Goal: Task Accomplishment & Management: Use online tool/utility

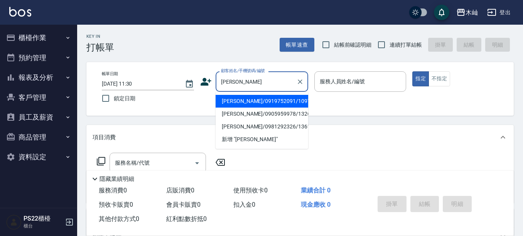
click at [255, 105] on li "[PERSON_NAME]/0919752091/10974" at bounding box center [262, 101] width 93 height 13
type input "[PERSON_NAME]/0919752091/10974"
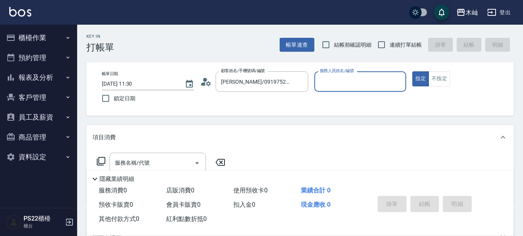
type input "[PERSON_NAME]-7"
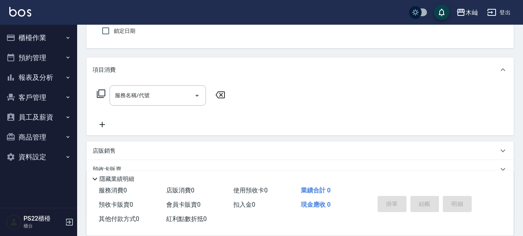
scroll to position [77, 0]
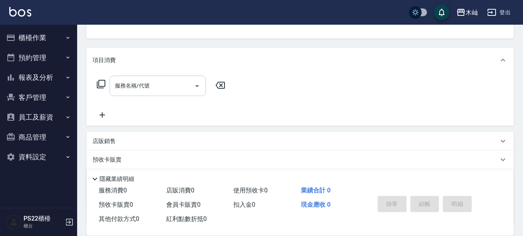
click at [142, 92] on input "服務名稱/代號" at bounding box center [152, 86] width 78 height 14
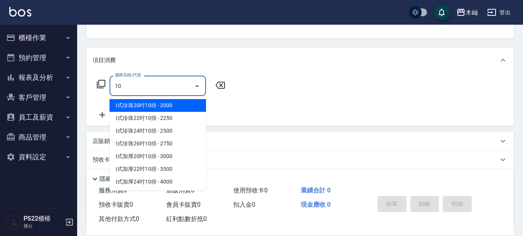
type input "1"
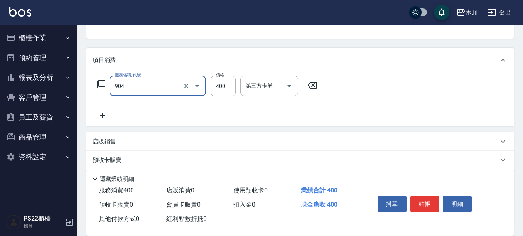
type input "精油洗+瞬護(904)"
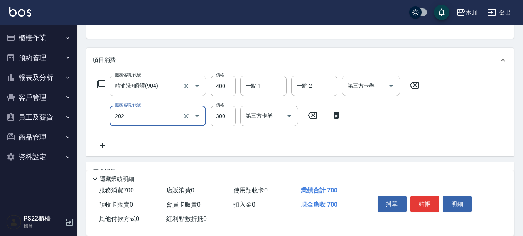
type input "單剪(202)"
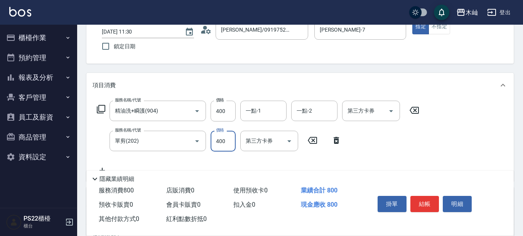
scroll to position [39, 0]
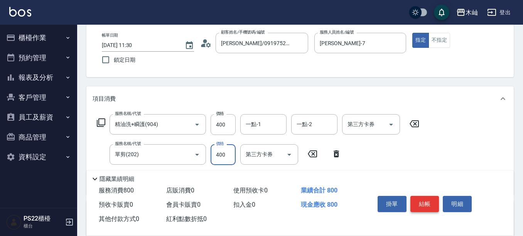
type input "400"
click at [427, 203] on button "結帳" at bounding box center [424, 204] width 29 height 16
